Goal: Task Accomplishment & Management: Use online tool/utility

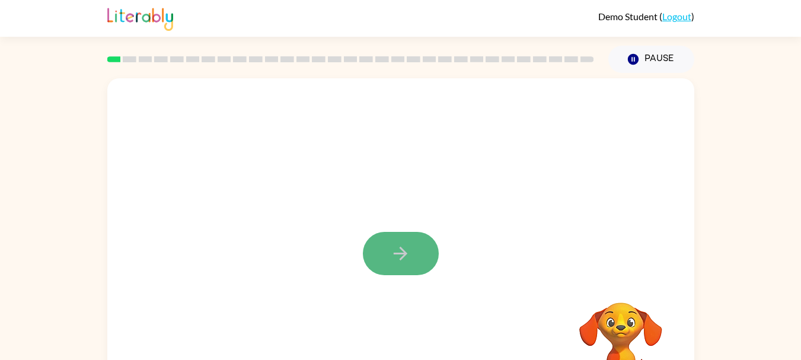
click at [415, 257] on button "button" at bounding box center [401, 253] width 76 height 43
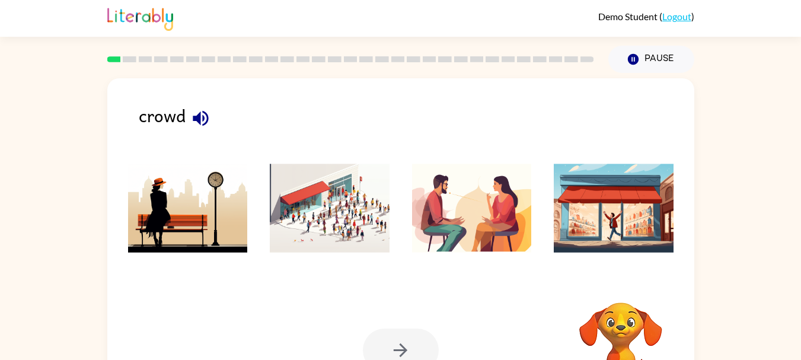
scroll to position [57, 0]
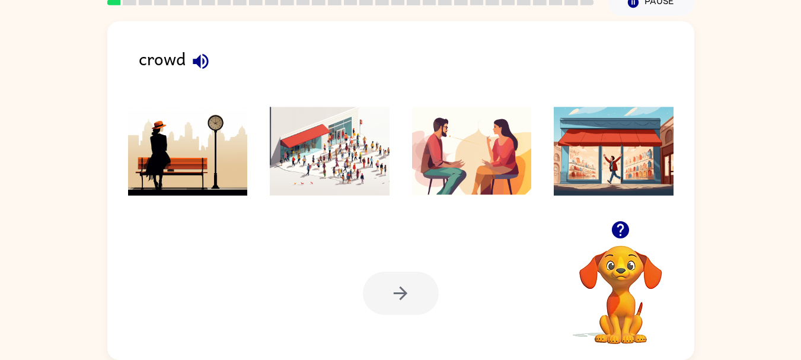
click at [320, 167] on img at bounding box center [330, 151] width 120 height 89
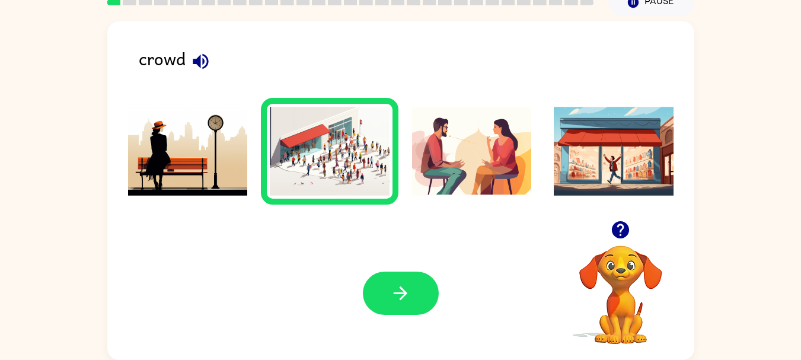
click at [406, 272] on button "button" at bounding box center [401, 292] width 76 height 43
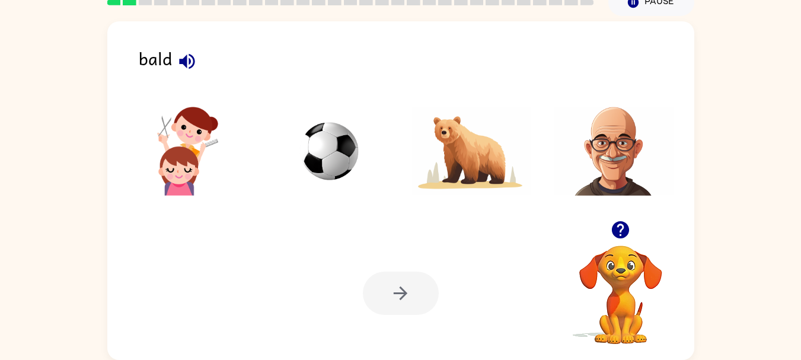
click at [329, 155] on img at bounding box center [330, 151] width 120 height 89
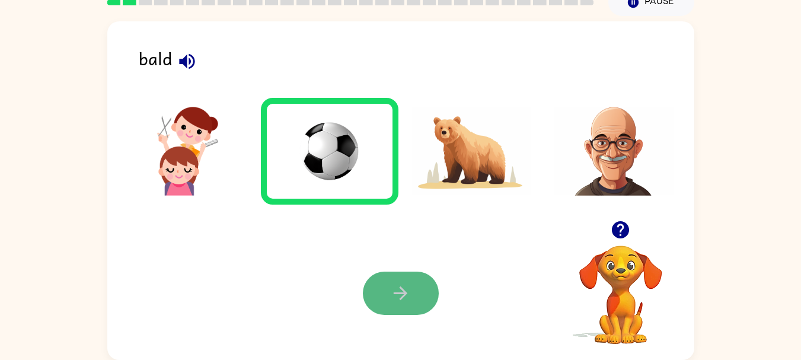
click at [415, 295] on button "button" at bounding box center [401, 292] width 76 height 43
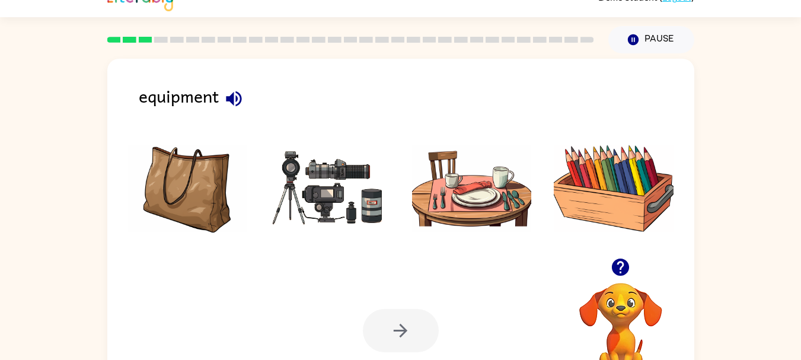
scroll to position [0, 0]
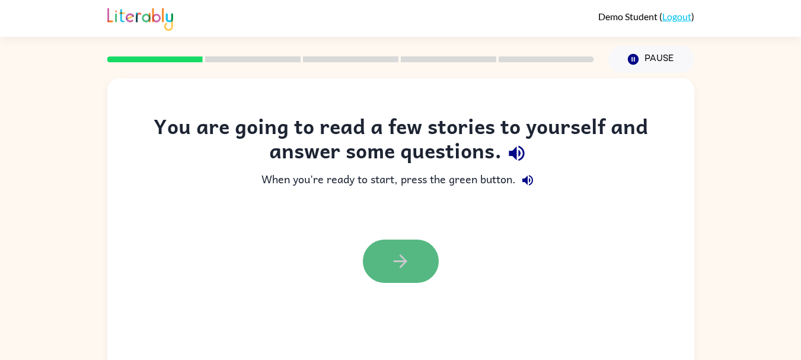
click at [406, 274] on button "button" at bounding box center [401, 260] width 76 height 43
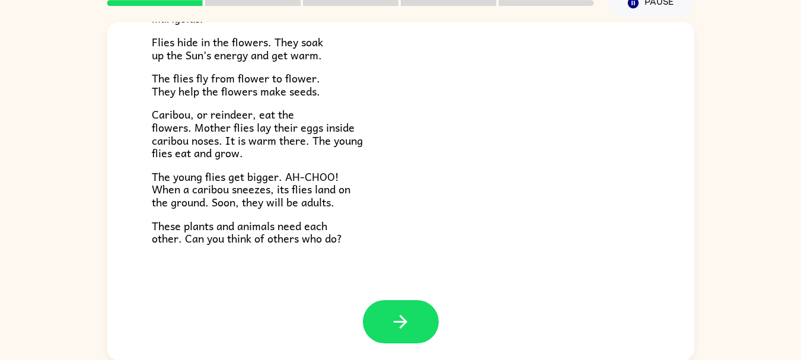
scroll to position [57, 0]
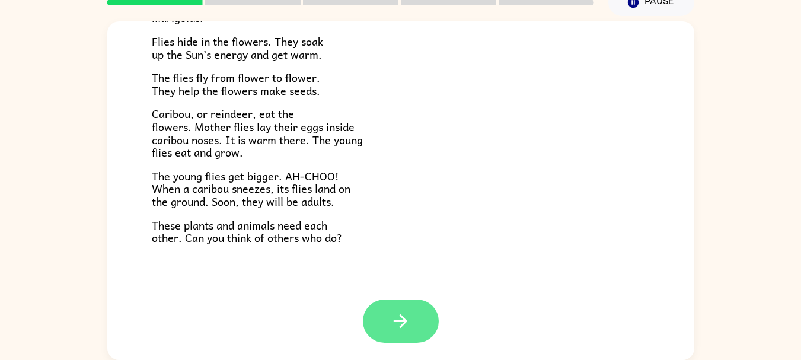
click at [402, 303] on button "button" at bounding box center [401, 320] width 76 height 43
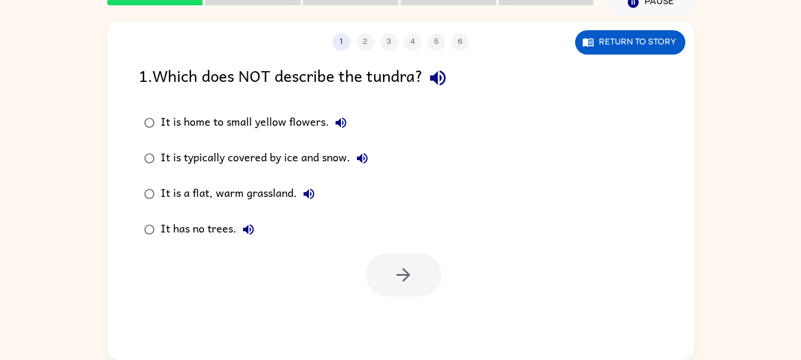
scroll to position [0, 0]
click at [628, 49] on button "Return to story" at bounding box center [630, 42] width 110 height 24
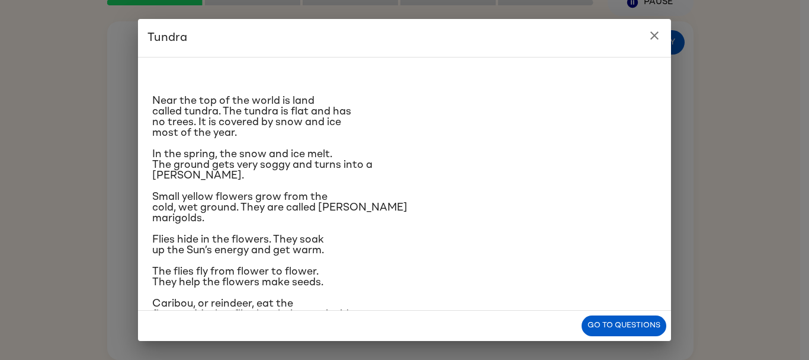
click at [653, 34] on icon "close" at bounding box center [655, 35] width 8 height 8
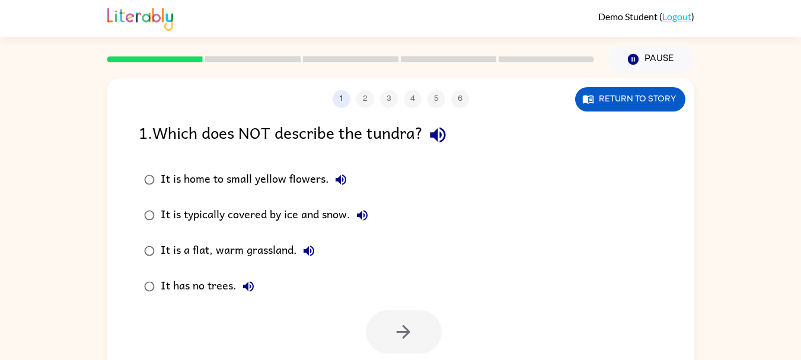
click at [672, 15] on link "Logout" at bounding box center [676, 16] width 29 height 11
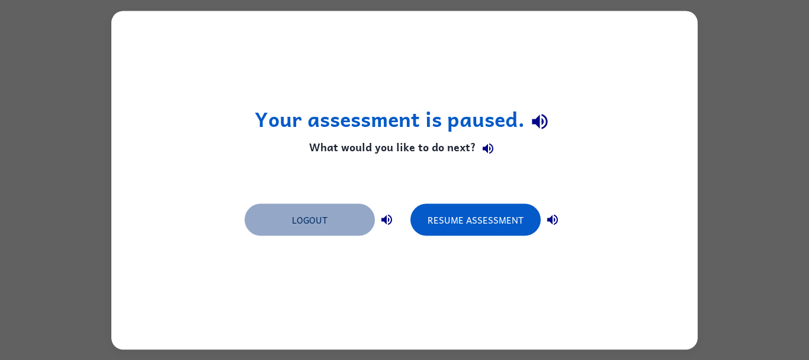
click at [315, 224] on button "Logout" at bounding box center [310, 219] width 130 height 32
